Goal: Communication & Community: Answer question/provide support

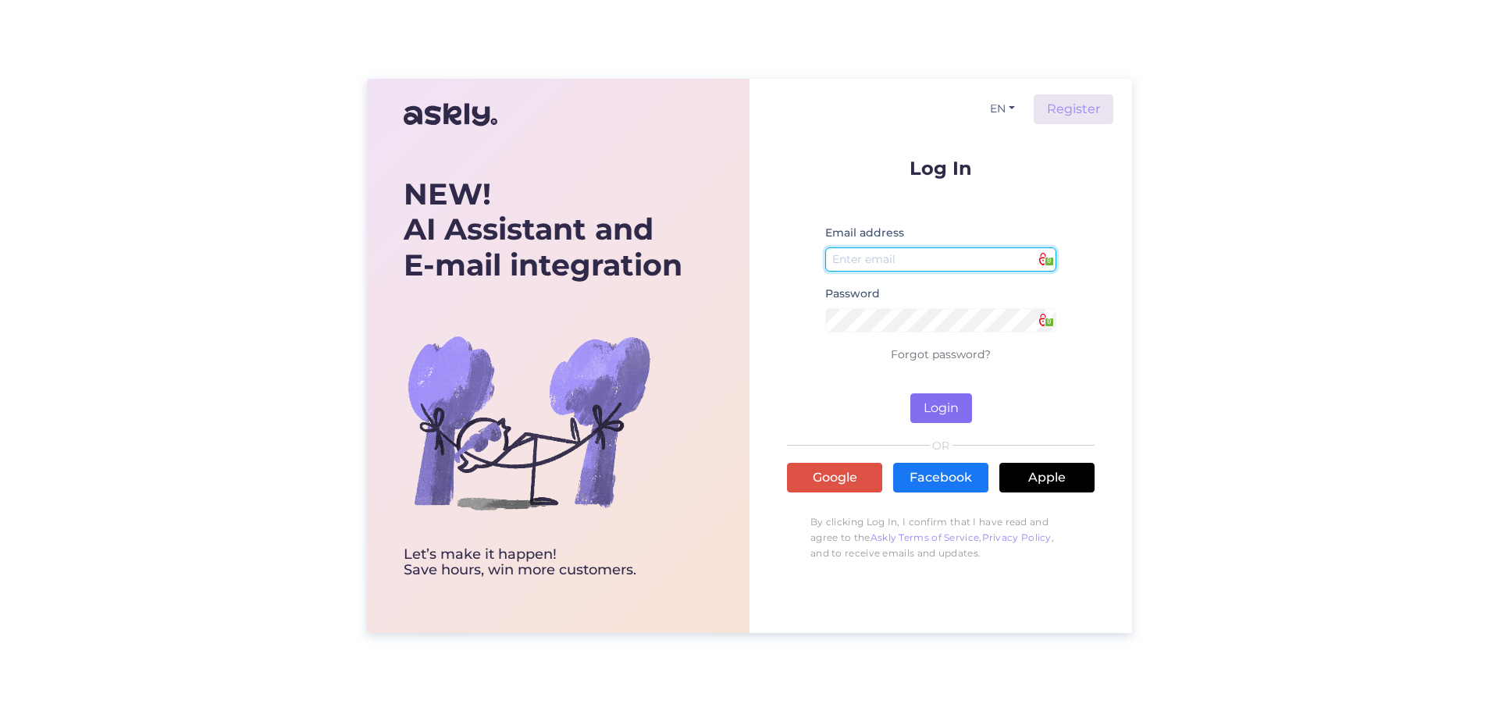
type input "[EMAIL_ADDRESS][DOMAIN_NAME]"
click at [936, 411] on button "Login" at bounding box center [942, 409] width 62 height 30
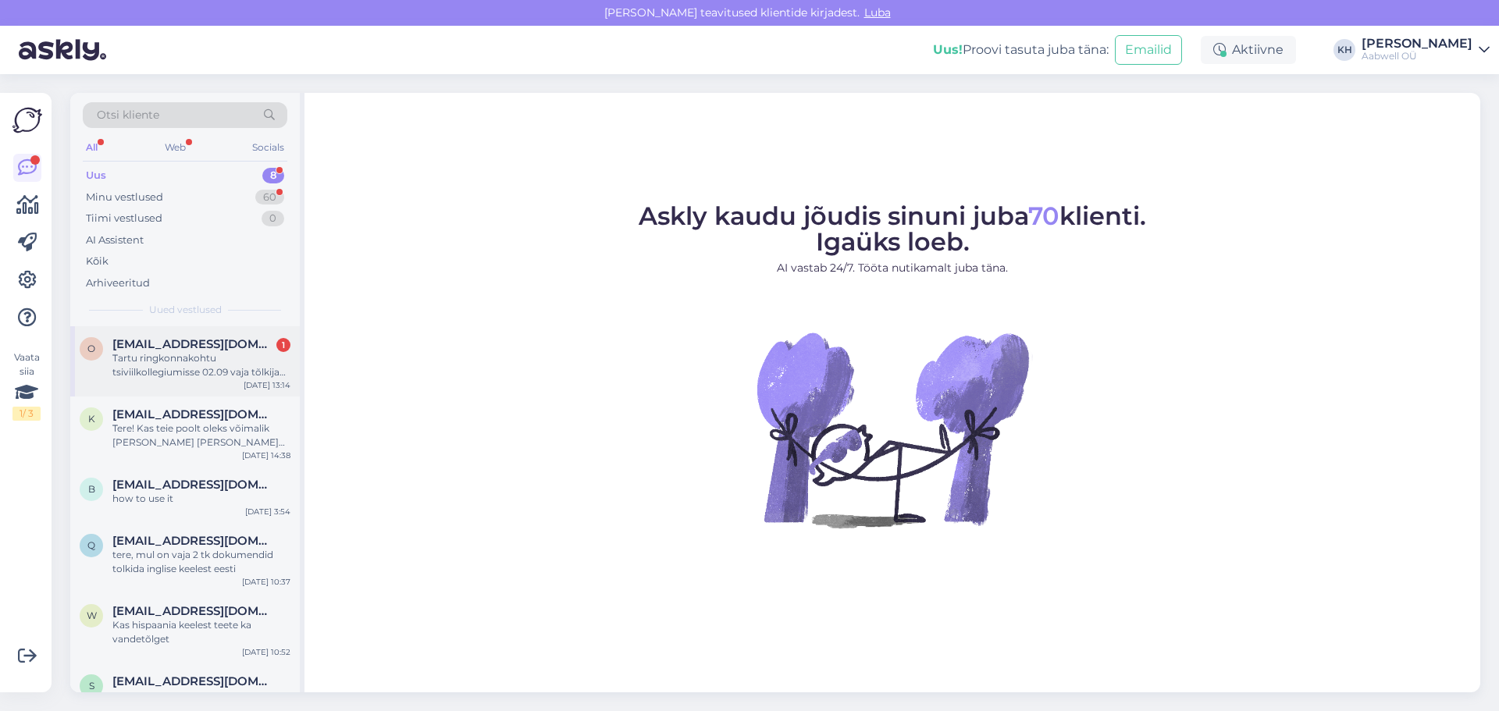
click at [149, 358] on div "Tartu ringkonnakohtu tsiviilkollegiumisse 02.09 vaja tõlkija vene-eesti keeles,…" at bounding box center [201, 365] width 178 height 28
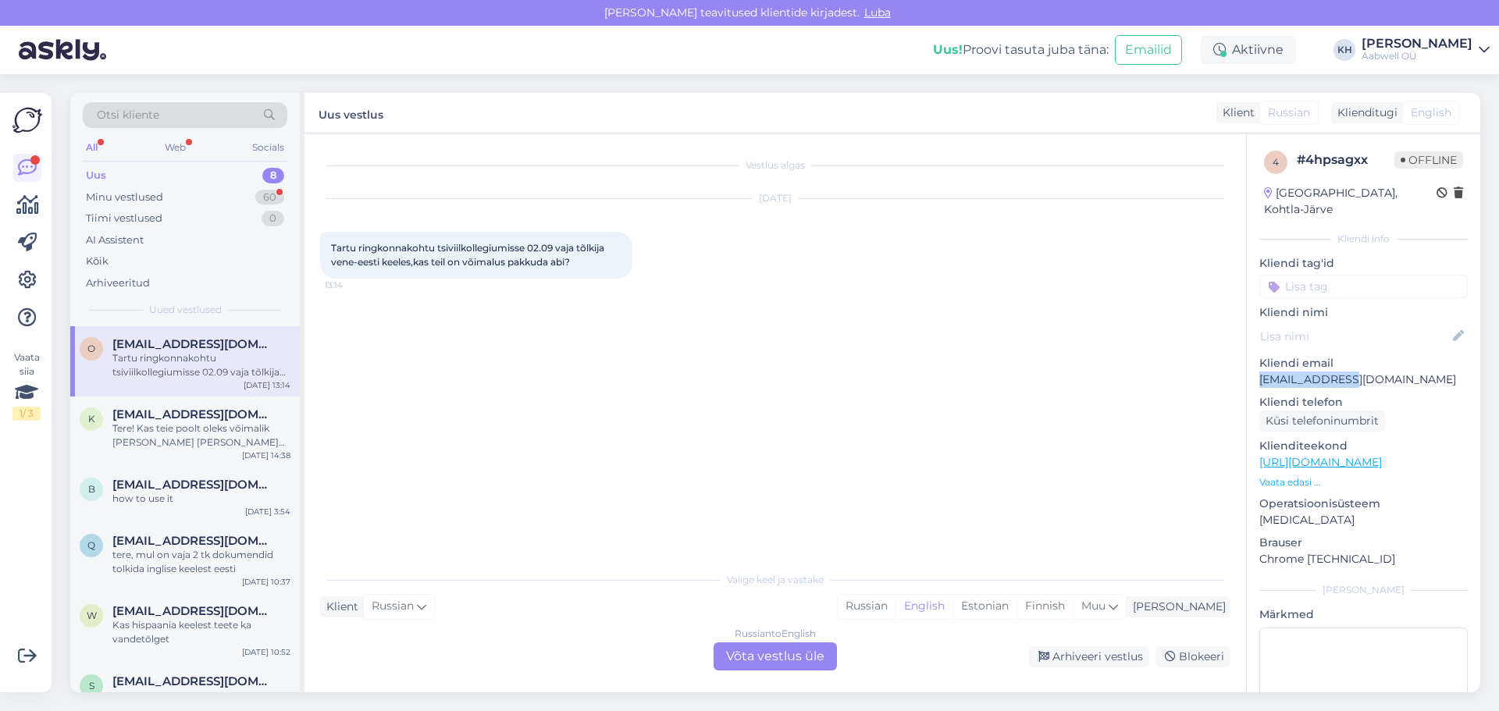
drag, startPoint x: 1359, startPoint y: 365, endPoint x: 1247, endPoint y: 362, distance: 111.7
click at [1247, 362] on div "4 # 4hpsagxx Offline [GEOGRAPHIC_DATA], Kohtla-Järve Kliendi info Kliendi tag'i…" at bounding box center [1364, 463] width 234 height 658
copy p "[EMAIL_ADDRESS][DOMAIN_NAME]"
drag, startPoint x: 583, startPoint y: 263, endPoint x: 309, endPoint y: 250, distance: 274.4
click at [309, 250] on div "Vestlus algas [DATE] Tartu ringkonnakohtu tsiviilkollegiumisse 02.09 vaja tõlki…" at bounding box center [776, 413] width 942 height 559
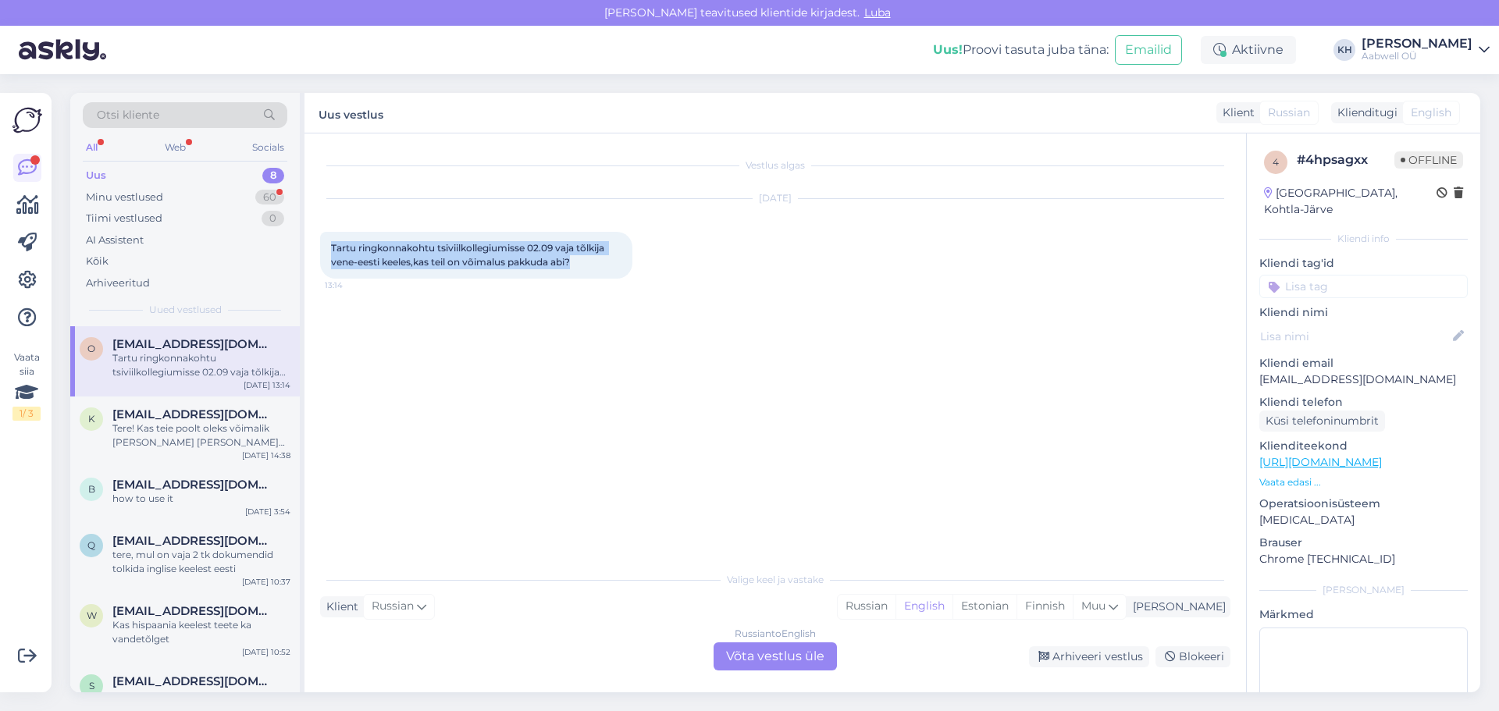
copy span "Tartu ringkonnakohtu tsiviilkollegiumisse 02.09 vaja tõlkija vene-eesti keeles,…"
drag, startPoint x: 1053, startPoint y: 609, endPoint x: 1036, endPoint y: 611, distance: 17.3
click at [1017, 609] on div "Estonian" at bounding box center [985, 606] width 64 height 23
click at [1126, 605] on div "Muu" at bounding box center [1099, 606] width 53 height 23
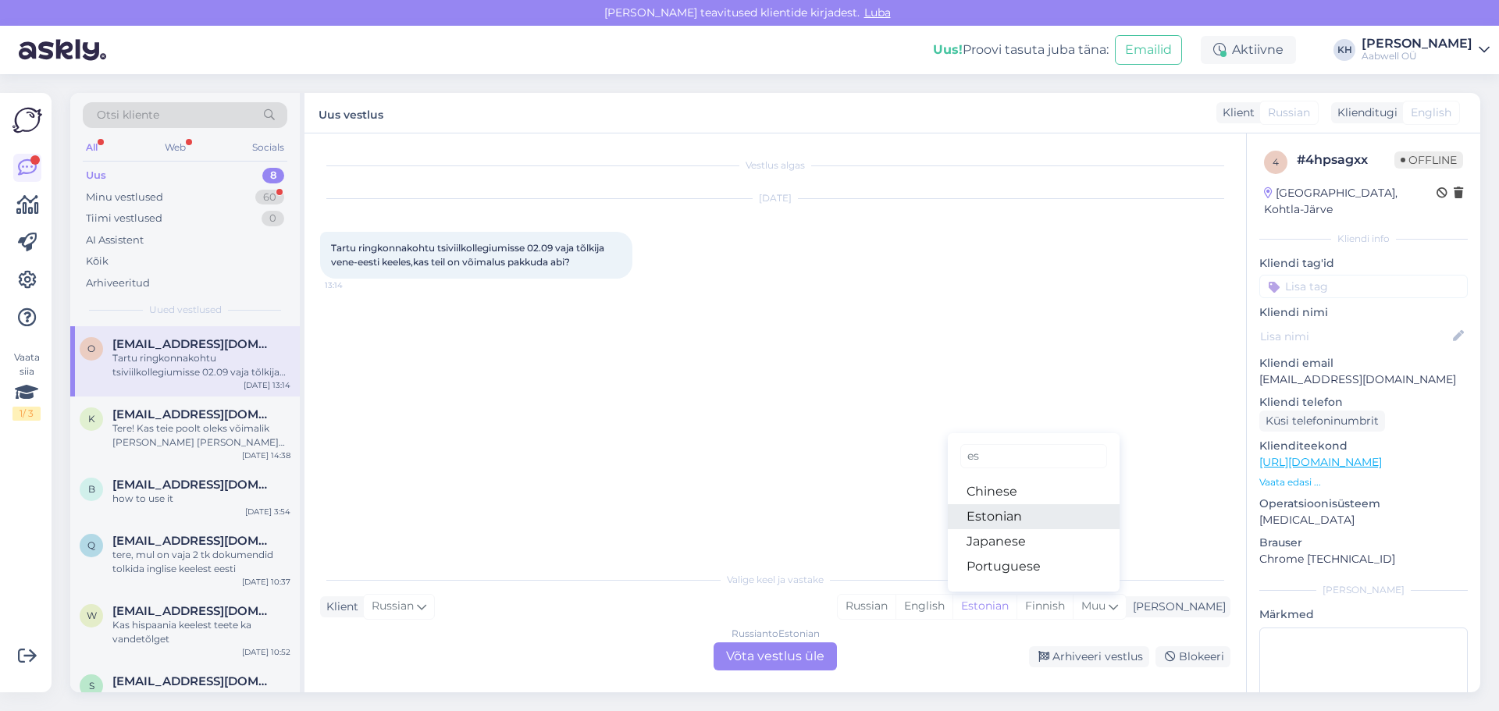
type input "es"
click at [1037, 517] on link "Estonian" at bounding box center [1034, 516] width 172 height 25
click at [797, 663] on div "Russian to Estonian Võta vestlus üle" at bounding box center [775, 657] width 123 height 28
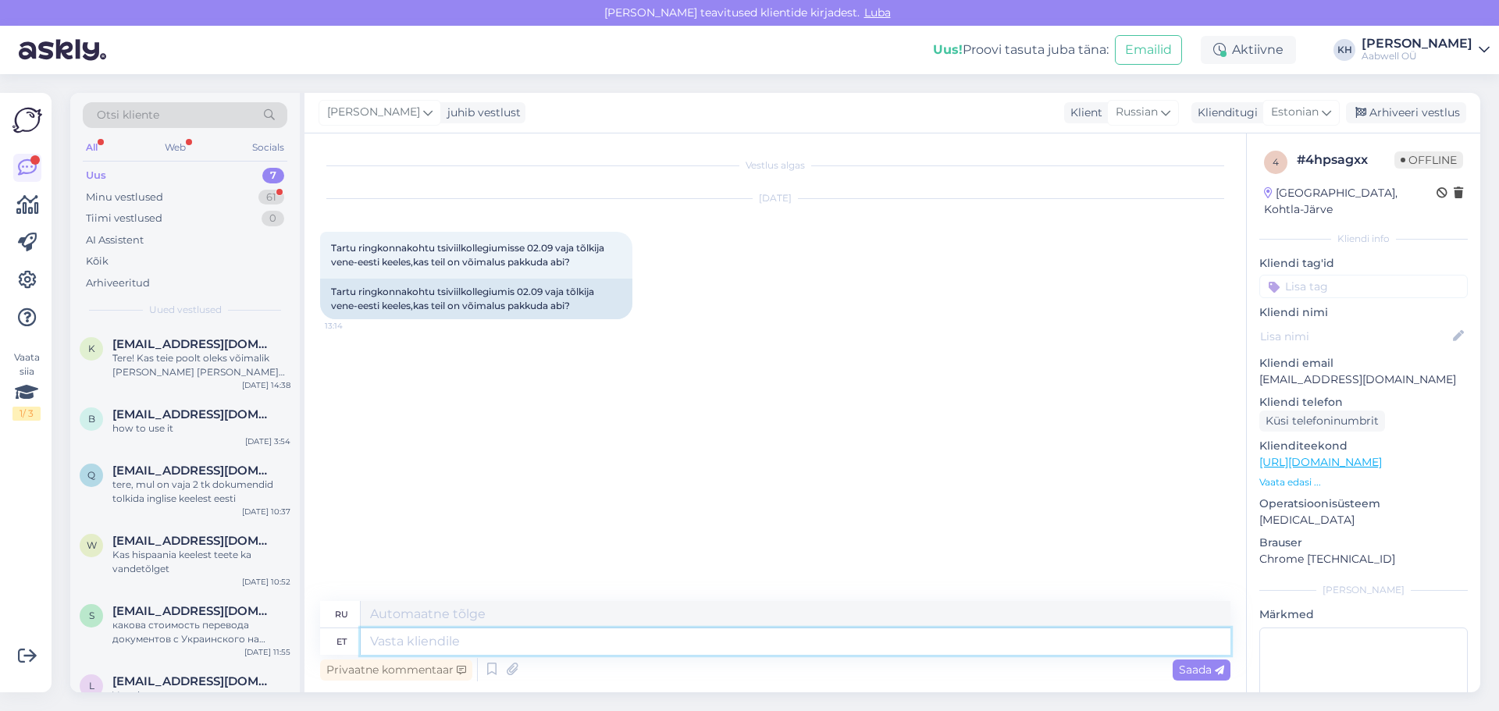
click at [463, 642] on textarea at bounding box center [796, 642] width 870 height 27
type textarea "Tere"
type textarea "Привет"
type textarea "Tere Tänan Te"
type textarea "Привет, спасибо."
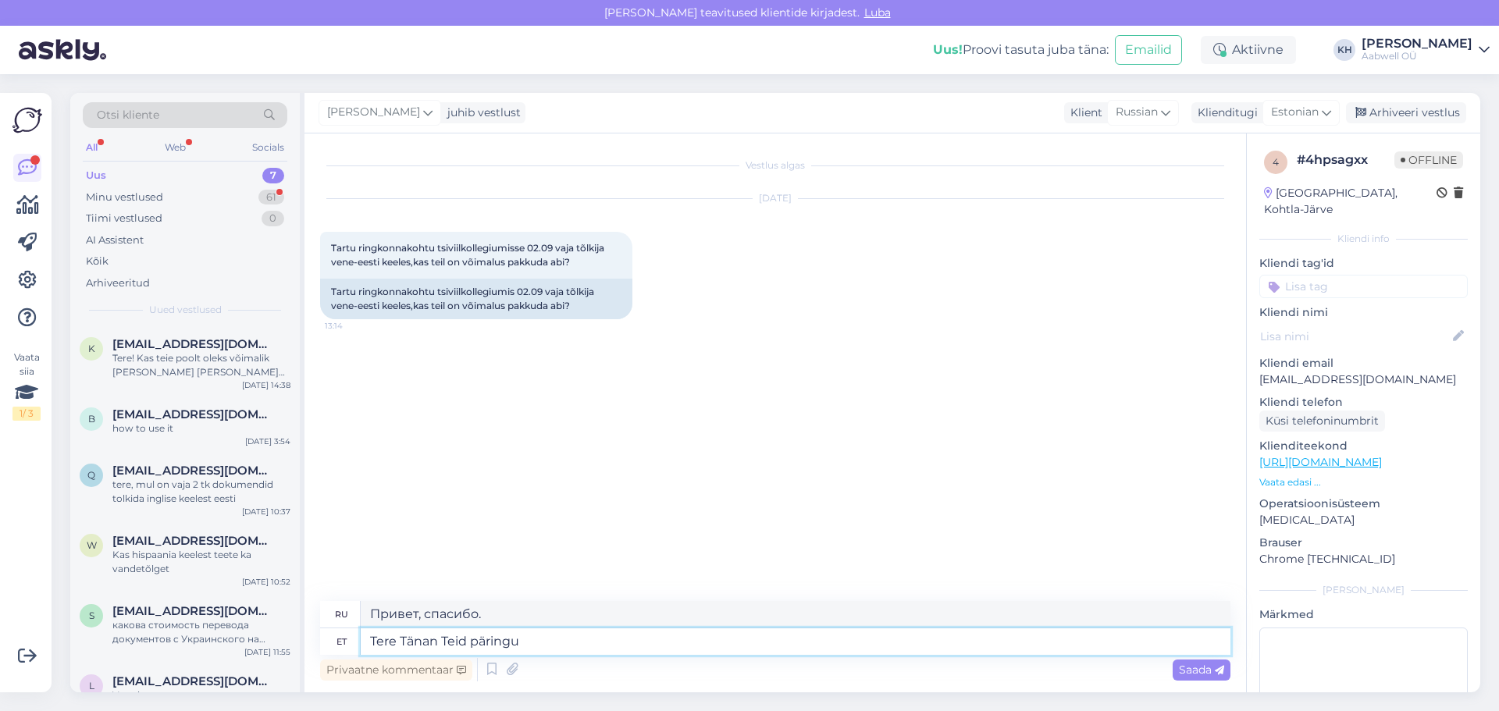
type textarea "Tere Tänan Teid päringu e"
type textarea "Здравствуйте! Спасибо за ваш запрос."
type textarea "Tere Tänan Teid päringu eest. M"
type textarea "Здравствуйте, спасибо за ваш запрос."
type textarea "Tere Tänan Teid päringu eest. Ma"
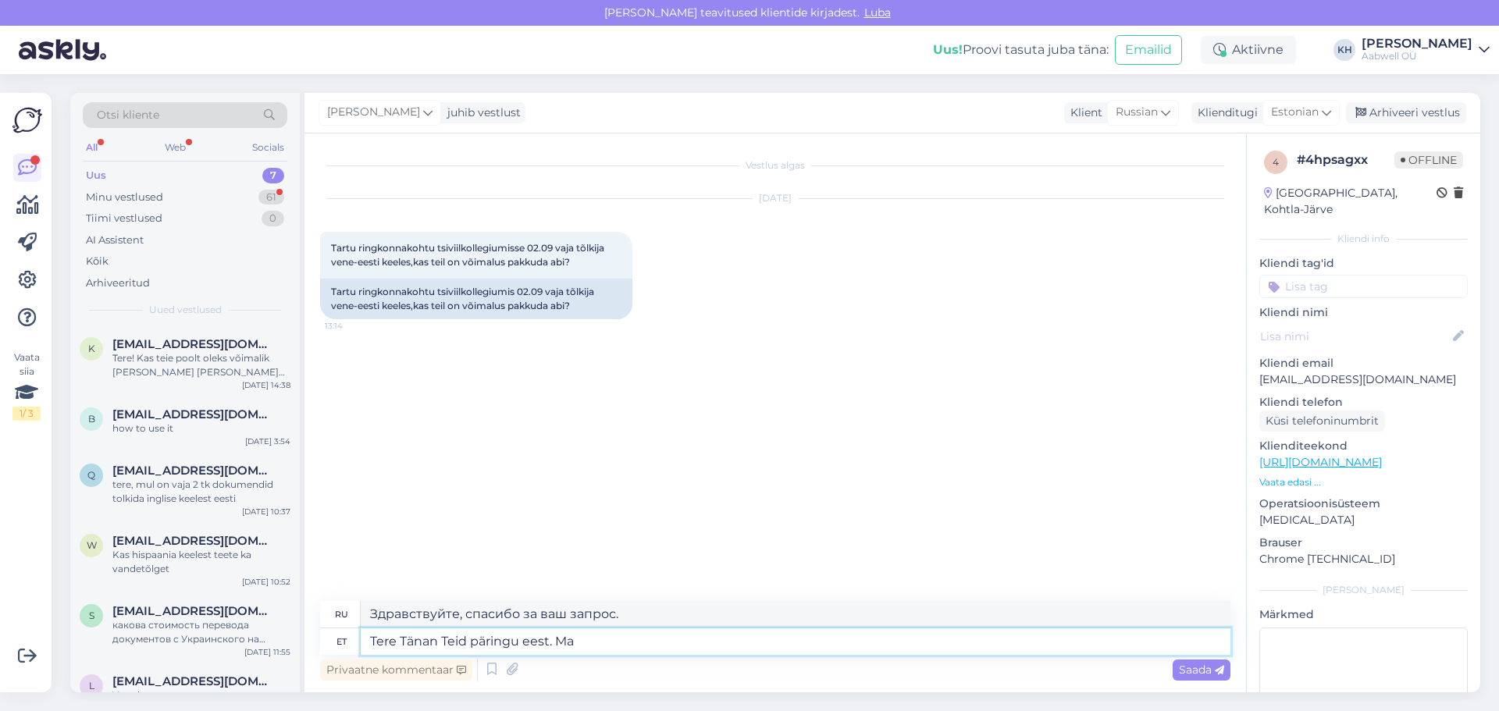
type textarea "Здравствуйте, спасибо за ваш запрос. М."
type textarea "Tere Tänan Teid päringu eest. Ma k"
type textarea "Здравствуйте, спасибо за ваш запрос. Я"
type textarea "Tere Tänan Teid päringu eest. Ma kirjutasin T"
type textarea "Здравствуйте, спасибо за ваш запрос. Я написал"
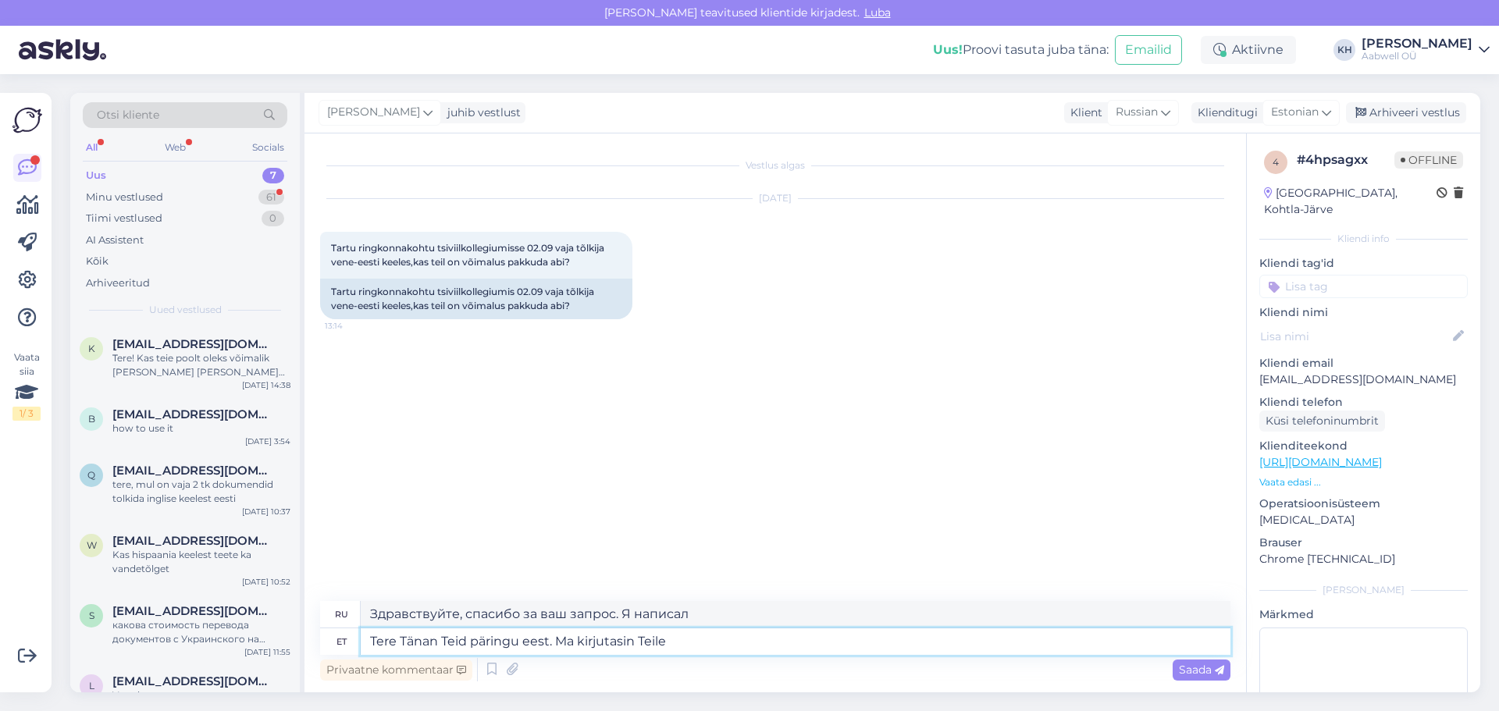
type textarea "Tere Tänan Teid päringu eest. Ma kirjutasin Teile"
type textarea "Здравствуйте, спасибо за ваш запрос. Я вам написал."
type textarea "Tere Tänan Teid päringu eest. Ma kirjutasin Teile meilile."
type textarea "Здравствуйте, спасибо за ваш запрос. Я отправил вам электронное письмо."
type textarea "Tere Tänan Teid päringu eest. Ma kirjutasin Teile meilile."
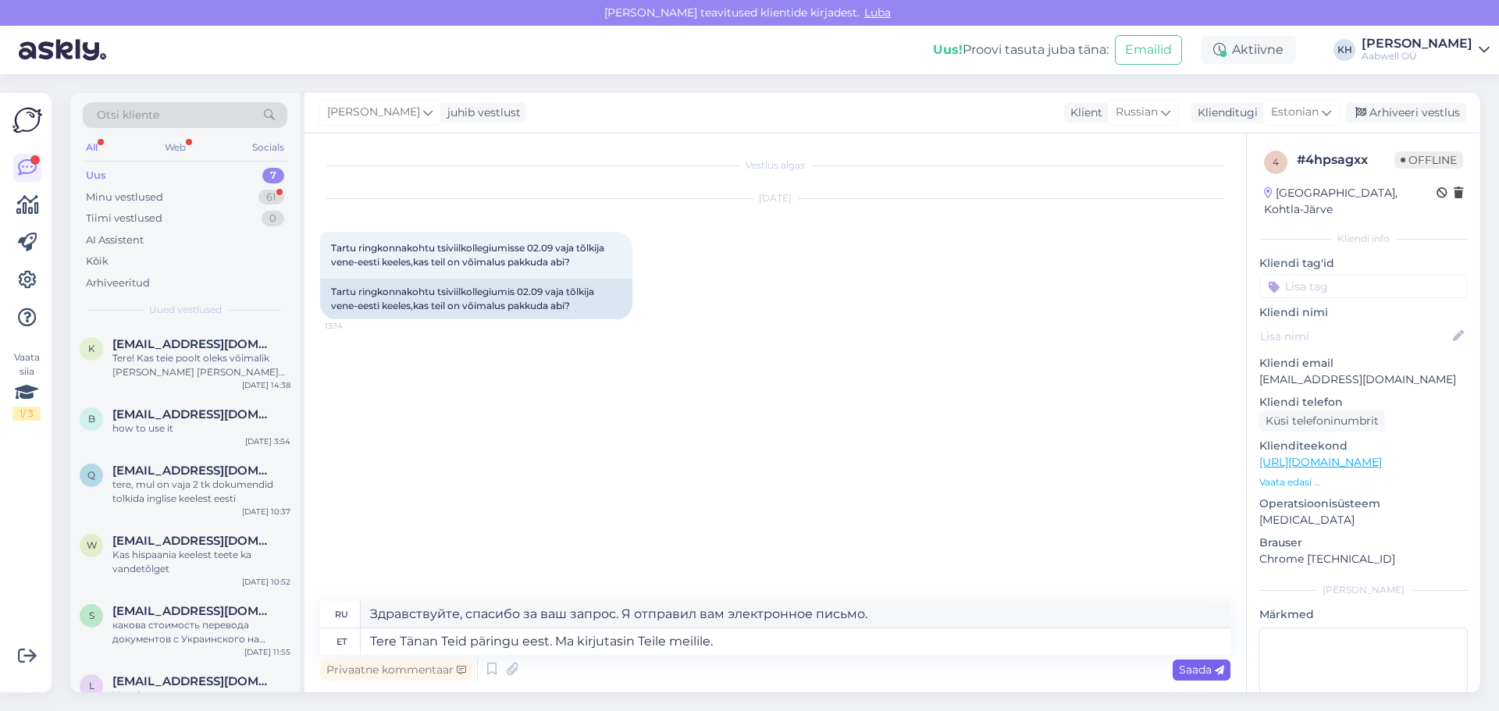
click at [1192, 671] on span "Saada" at bounding box center [1201, 670] width 45 height 14
